Goal: Use online tool/utility: Utilize a website feature to perform a specific function

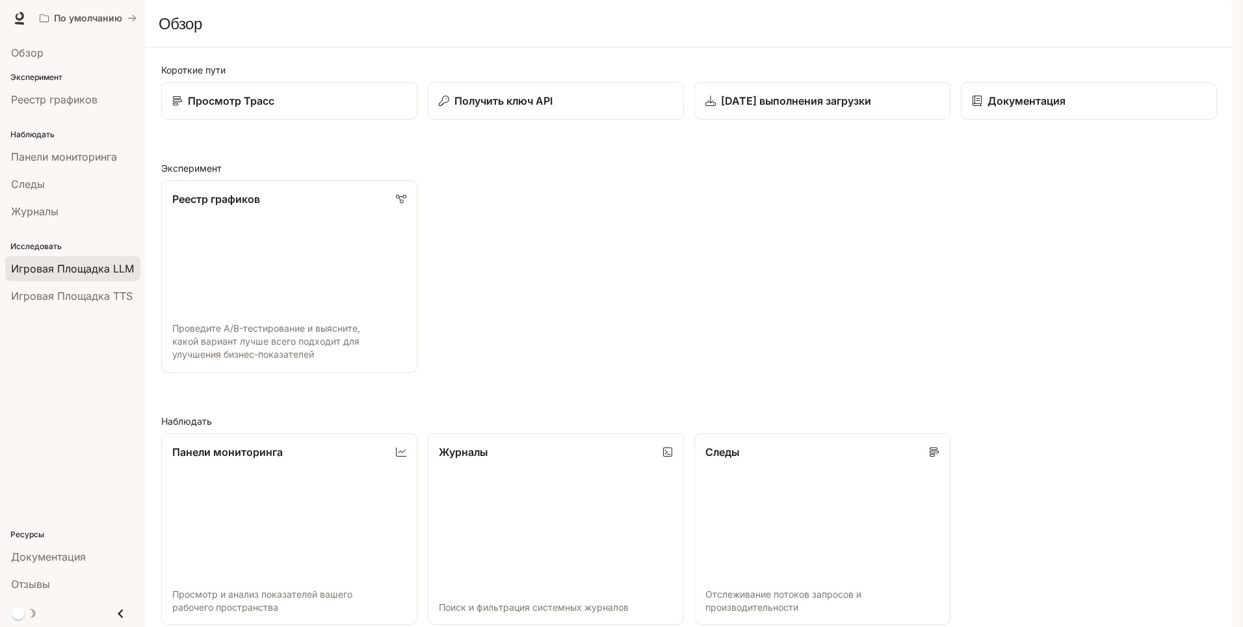
click at [89, 265] on span "Игровая Площадка LLM" at bounding box center [72, 269] width 123 height 16
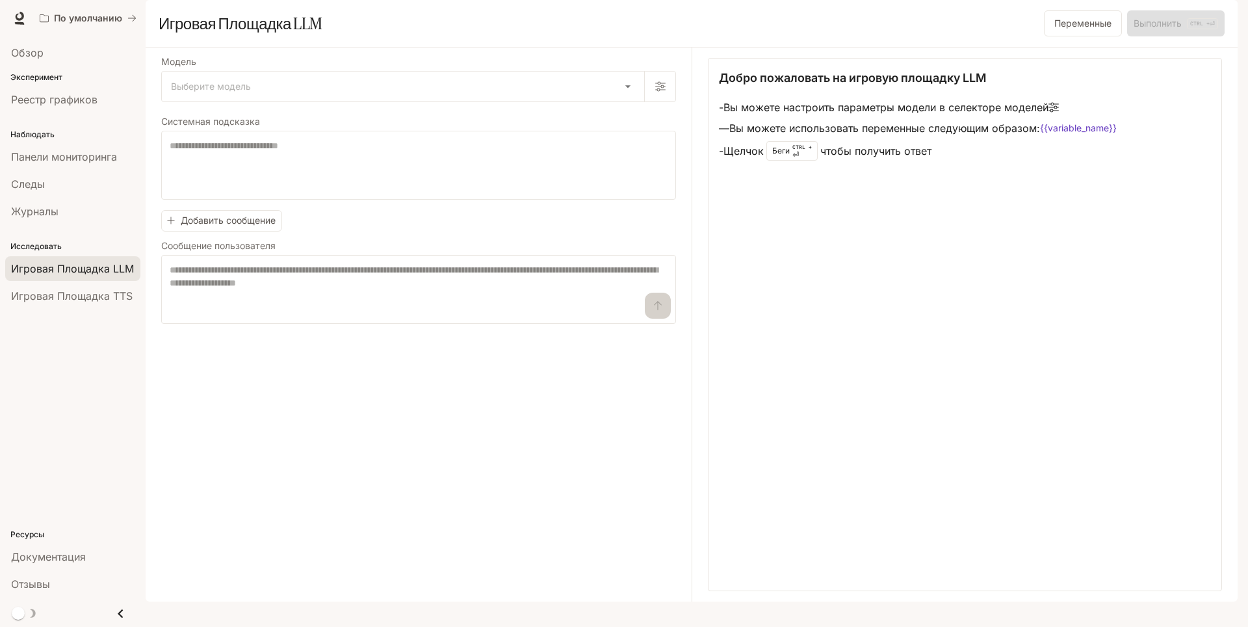
click at [1057, 112] on icon at bounding box center [1053, 107] width 10 height 10
click at [307, 136] on body "Перейти к основному контенту По умолчанию Документация Документация Portal Обзо…" at bounding box center [624, 313] width 1248 height 627
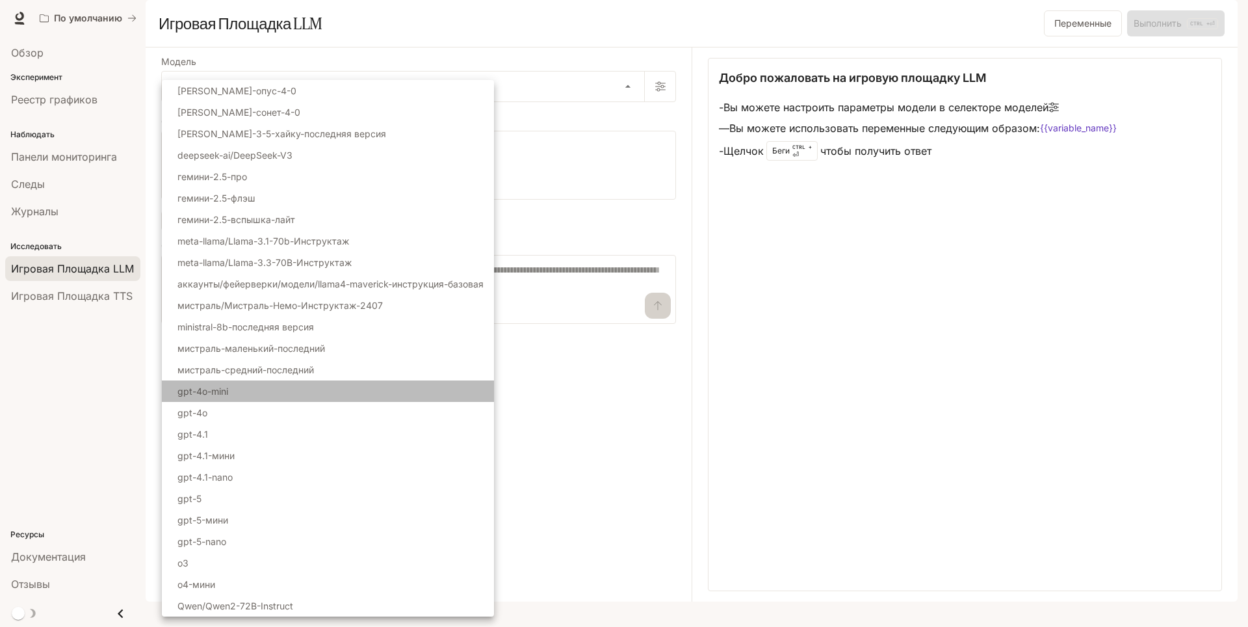
click at [239, 381] on li "gpt-4o-mini" at bounding box center [328, 390] width 332 height 21
type input "**********"
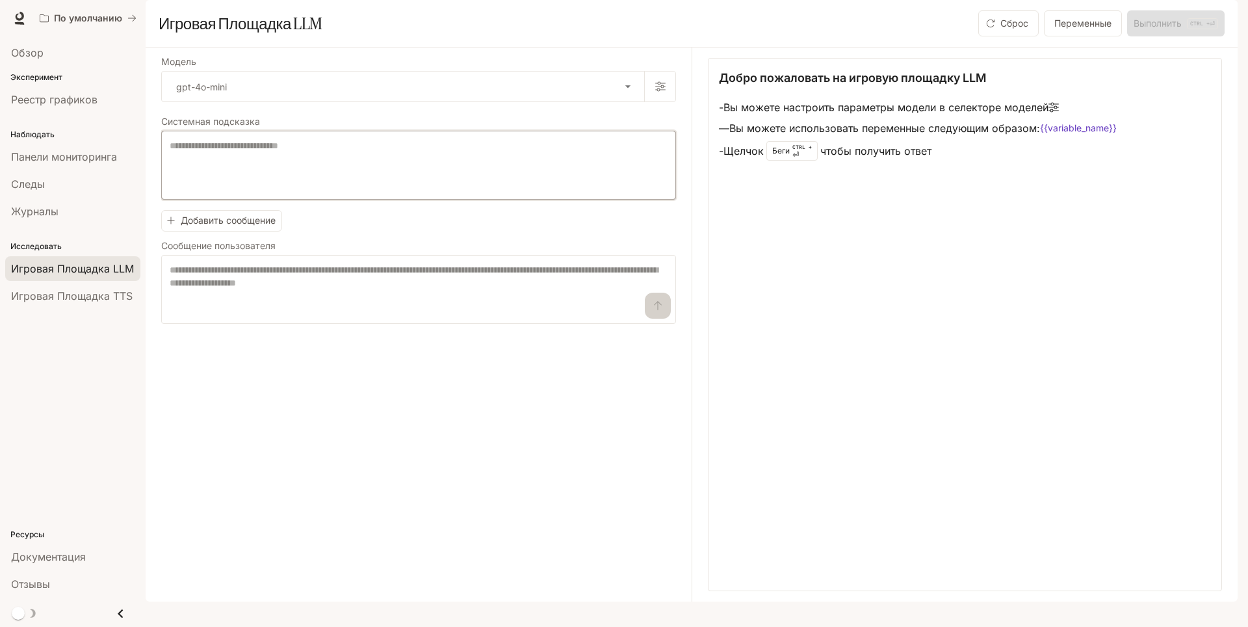
click at [397, 191] on textarea at bounding box center [419, 165] width 498 height 52
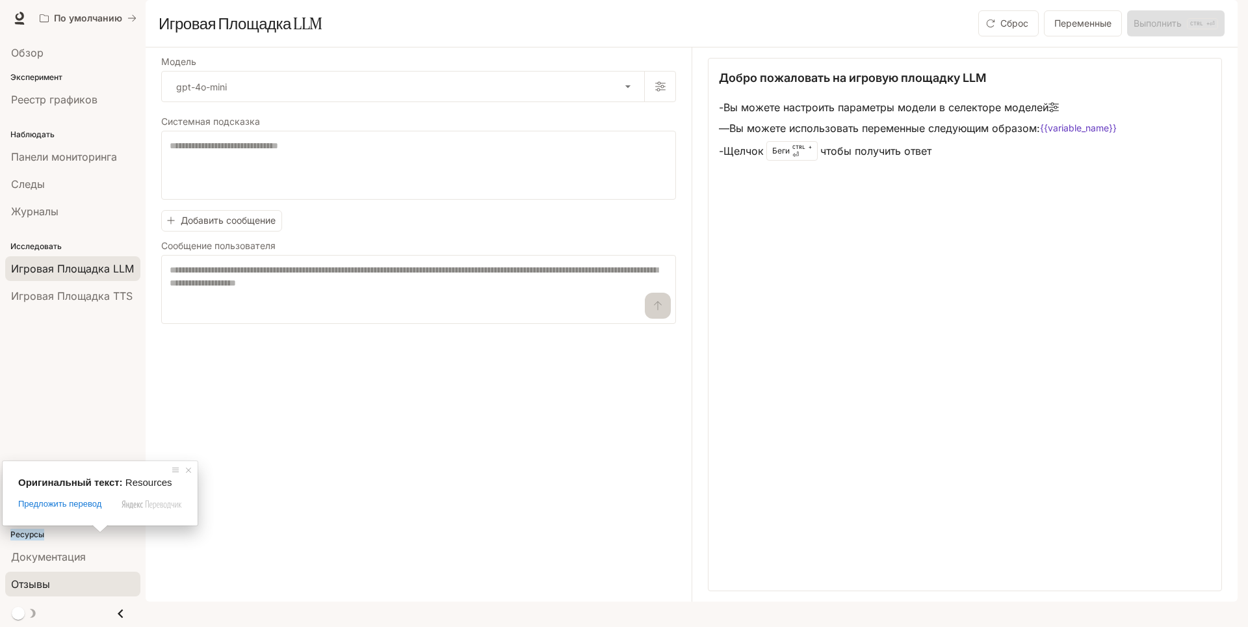
click at [58, 576] on div "Отзывы" at bounding box center [72, 584] width 123 height 16
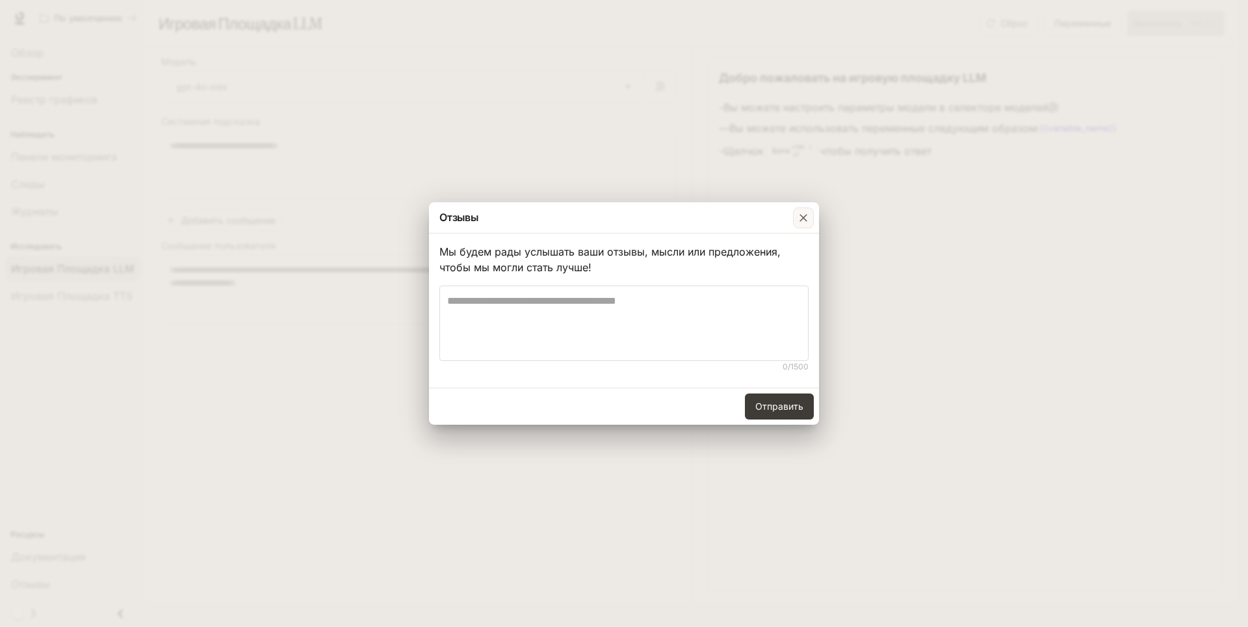
click at [795, 223] on div "button" at bounding box center [803, 217] width 21 height 21
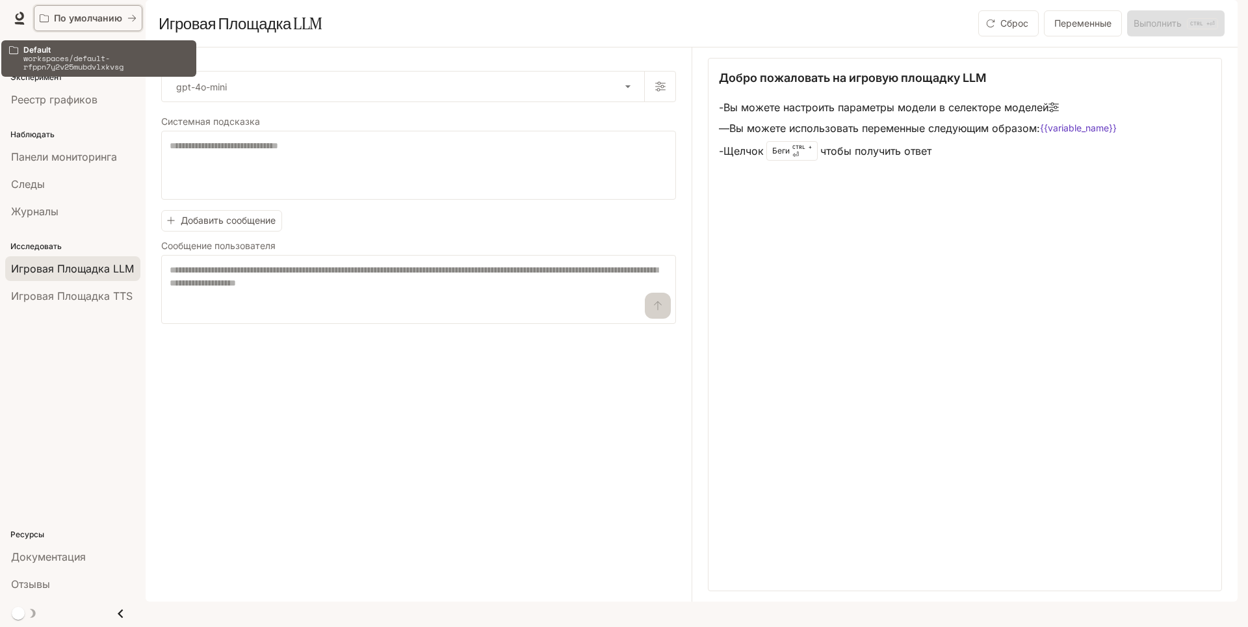
click at [49, 16] on div "По умолчанию" at bounding box center [84, 18] width 88 height 11
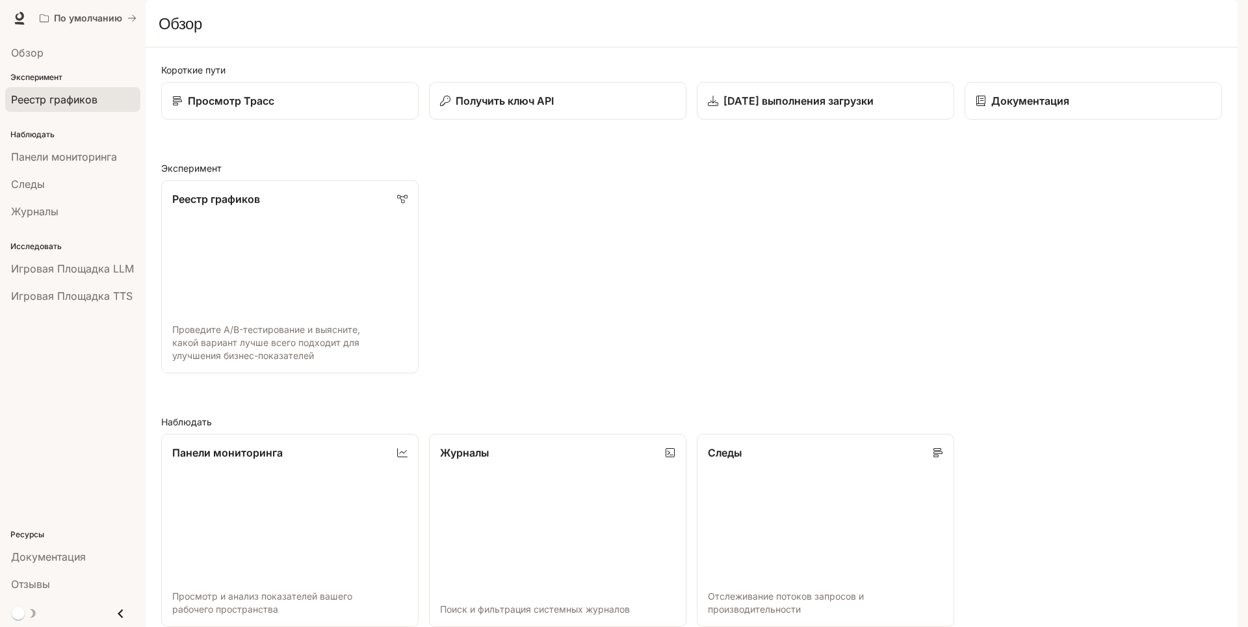
click at [28, 98] on ya-tr-span "Реестр графиков" at bounding box center [54, 99] width 86 height 13
